Goal: Transaction & Acquisition: Purchase product/service

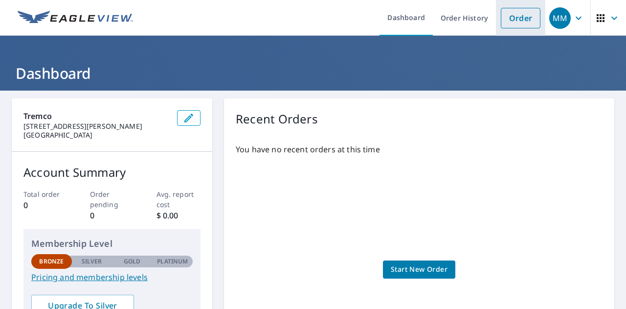
click at [516, 13] on link "Order" at bounding box center [521, 18] width 40 height 21
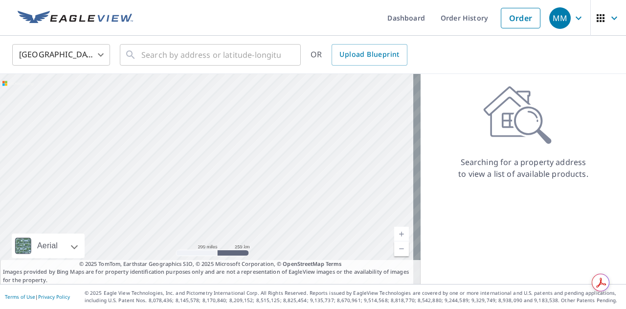
drag, startPoint x: 144, startPoint y: 173, endPoint x: 239, endPoint y: 168, distance: 95.6
click at [239, 168] on div at bounding box center [210, 179] width 421 height 210
drag, startPoint x: 205, startPoint y: 100, endPoint x: 239, endPoint y: 329, distance: 232.0
click at [239, 308] on html "MM MM Dashboard Order History Order MM United States US ​ ​ OR Upload Blueprint…" at bounding box center [313, 154] width 626 height 309
click at [242, 211] on div at bounding box center [210, 179] width 421 height 210
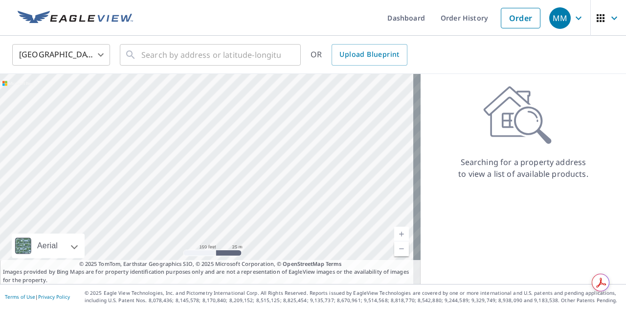
drag, startPoint x: 188, startPoint y: 181, endPoint x: 435, endPoint y: 81, distance: 267.0
click at [435, 81] on div "Aerial Road A standard road map Aerial A detailed look from above Labels Labels…" at bounding box center [313, 179] width 626 height 210
drag, startPoint x: 245, startPoint y: 141, endPoint x: 401, endPoint y: 36, distance: 188.6
click at [401, 36] on div "United States US ​ ​ OR Upload Blueprint Aerial Road A standard road map Aerial…" at bounding box center [313, 160] width 626 height 248
click at [404, 82] on div at bounding box center [210, 179] width 421 height 210
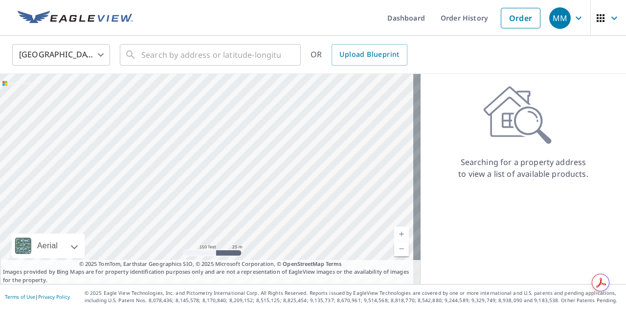
click at [203, 155] on div at bounding box center [210, 179] width 421 height 210
click at [221, 52] on input "text" at bounding box center [210, 54] width 139 height 27
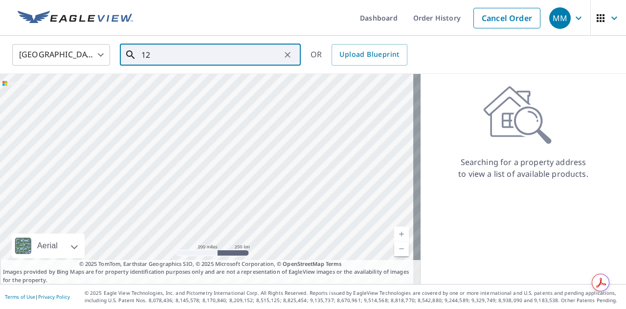
type input "1"
click at [200, 81] on span "[STREET_ADDRESS]" at bounding box center [216, 83] width 154 height 12
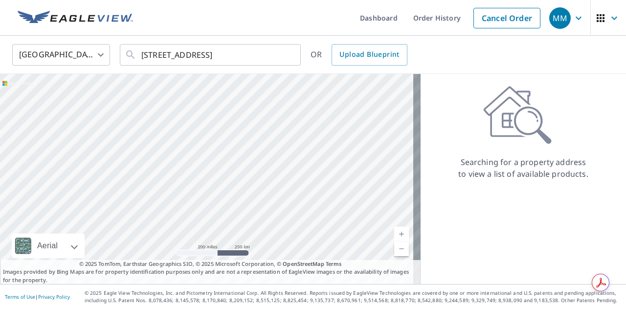
type input "[STREET_ADDRESS]"
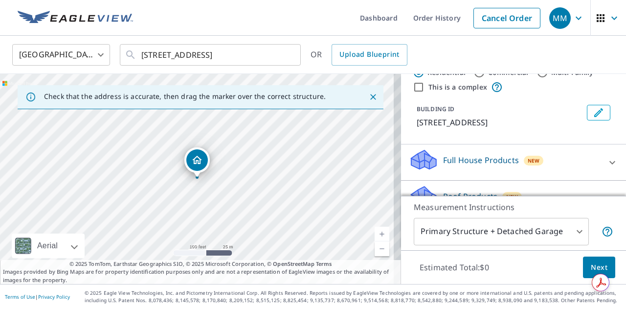
scroll to position [18, 0]
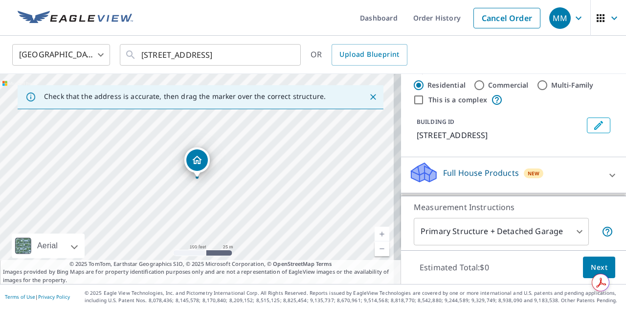
click at [474, 83] on input "Commercial" at bounding box center [480, 85] width 12 height 12
radio input "true"
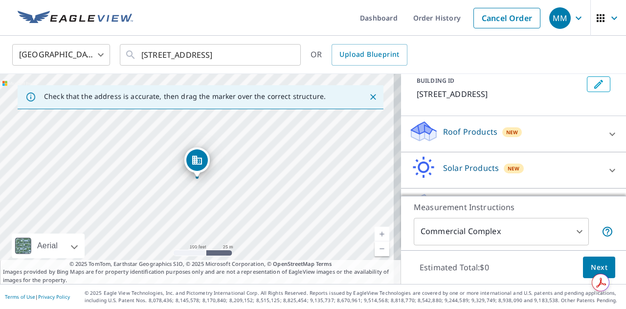
scroll to position [60, 0]
click at [561, 147] on div "Roof Products New" at bounding box center [505, 133] width 192 height 28
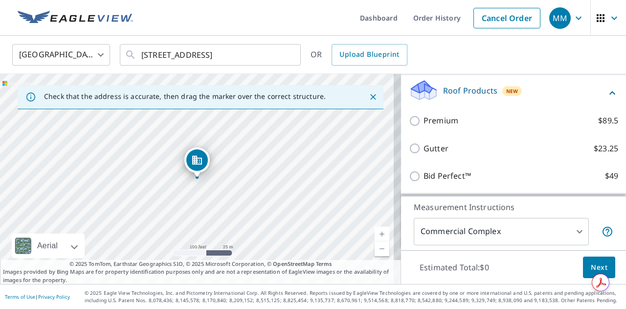
scroll to position [104, 0]
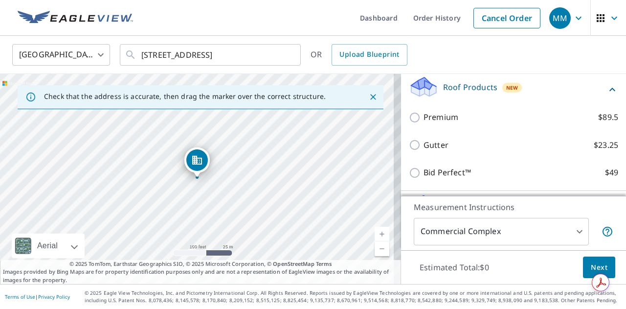
click at [442, 121] on div "Premium $89.5" at bounding box center [513, 117] width 209 height 28
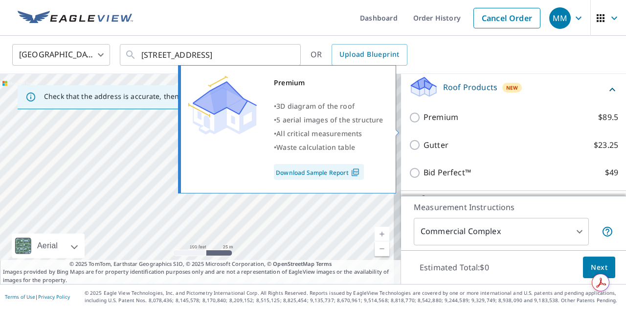
click at [328, 172] on link "Download Sample Report" at bounding box center [319, 172] width 90 height 16
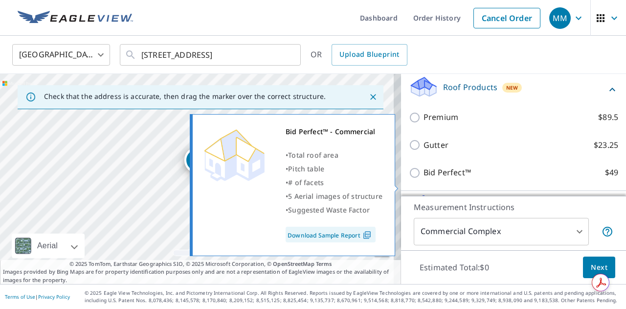
click at [345, 236] on link "Download Sample Report" at bounding box center [331, 235] width 90 height 16
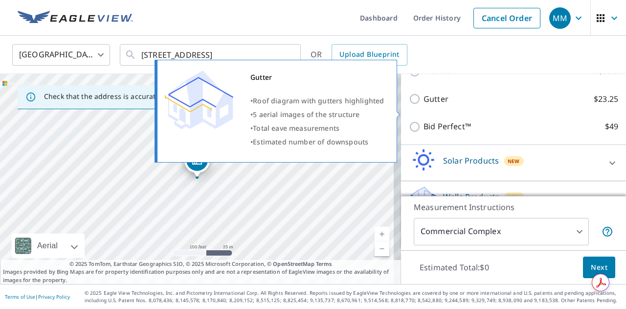
scroll to position [182, 0]
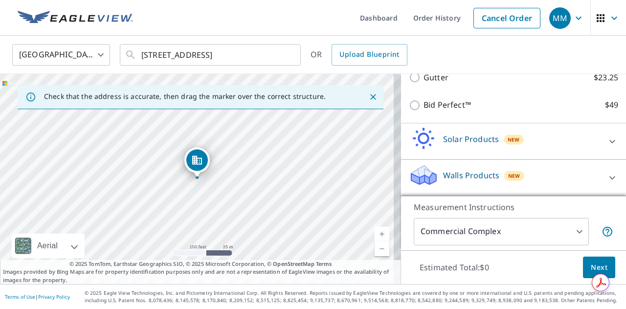
click at [554, 172] on div "Walls Products New" at bounding box center [505, 177] width 192 height 28
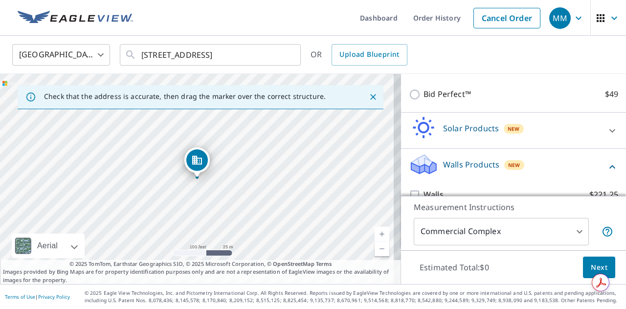
scroll to position [210, 0]
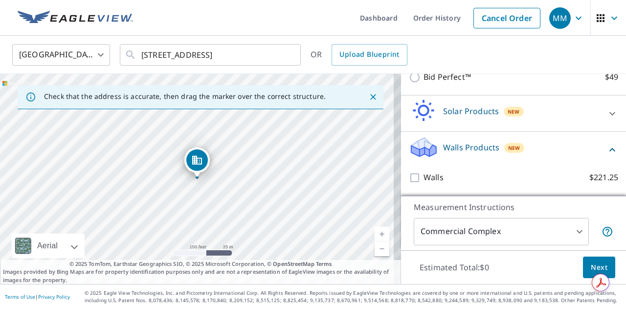
click at [563, 233] on body "MM MM Dashboard Order History Cancel Order MM [GEOGRAPHIC_DATA] [GEOGRAPHIC_DAT…" at bounding box center [313, 154] width 626 height 309
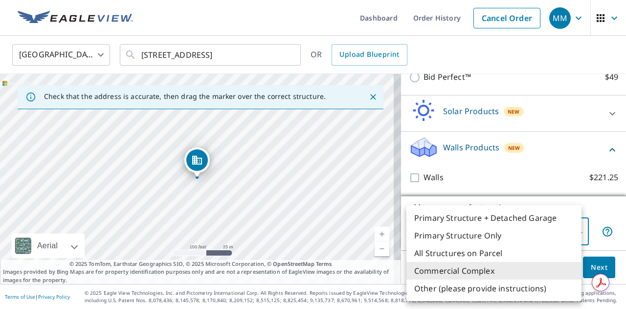
click at [520, 251] on li "All Structures on Parcel" at bounding box center [494, 253] width 175 height 18
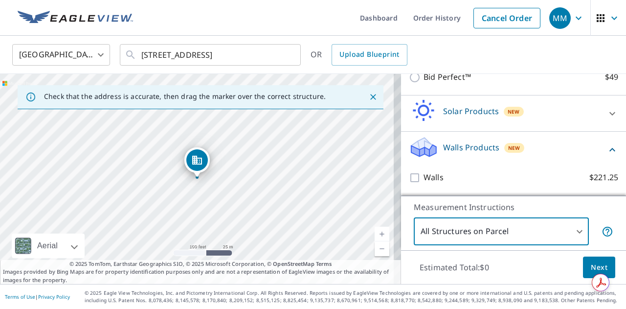
click at [520, 239] on body "MM MM Dashboard Order History Cancel Order MM [GEOGRAPHIC_DATA] [GEOGRAPHIC_DAT…" at bounding box center [313, 154] width 626 height 309
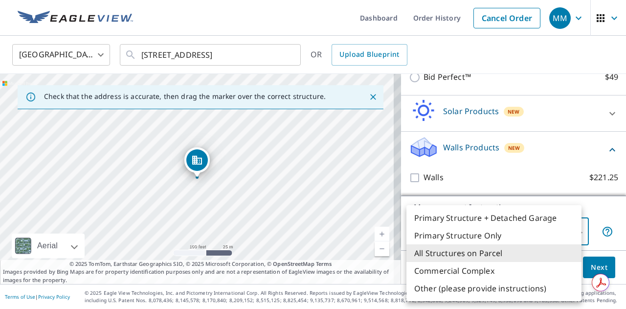
click at [510, 268] on li "Commercial Complex" at bounding box center [494, 271] width 175 height 18
type input "4"
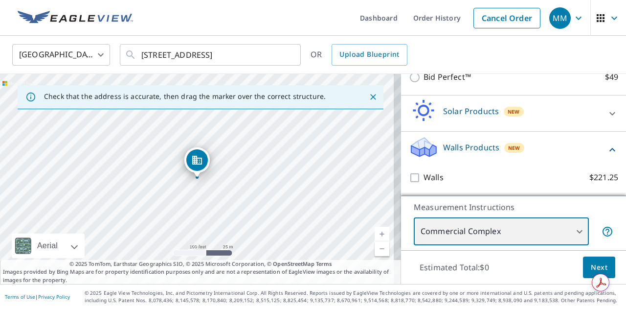
scroll to position [0, 0]
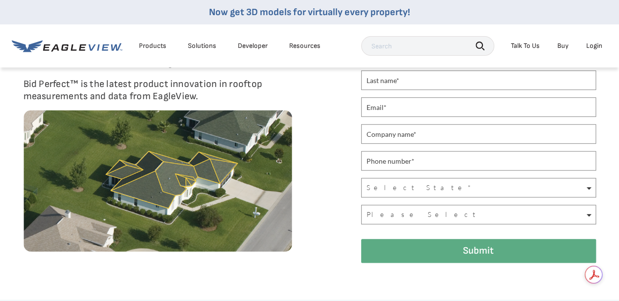
scroll to position [330, 0]
